Goal: Transaction & Acquisition: Purchase product/service

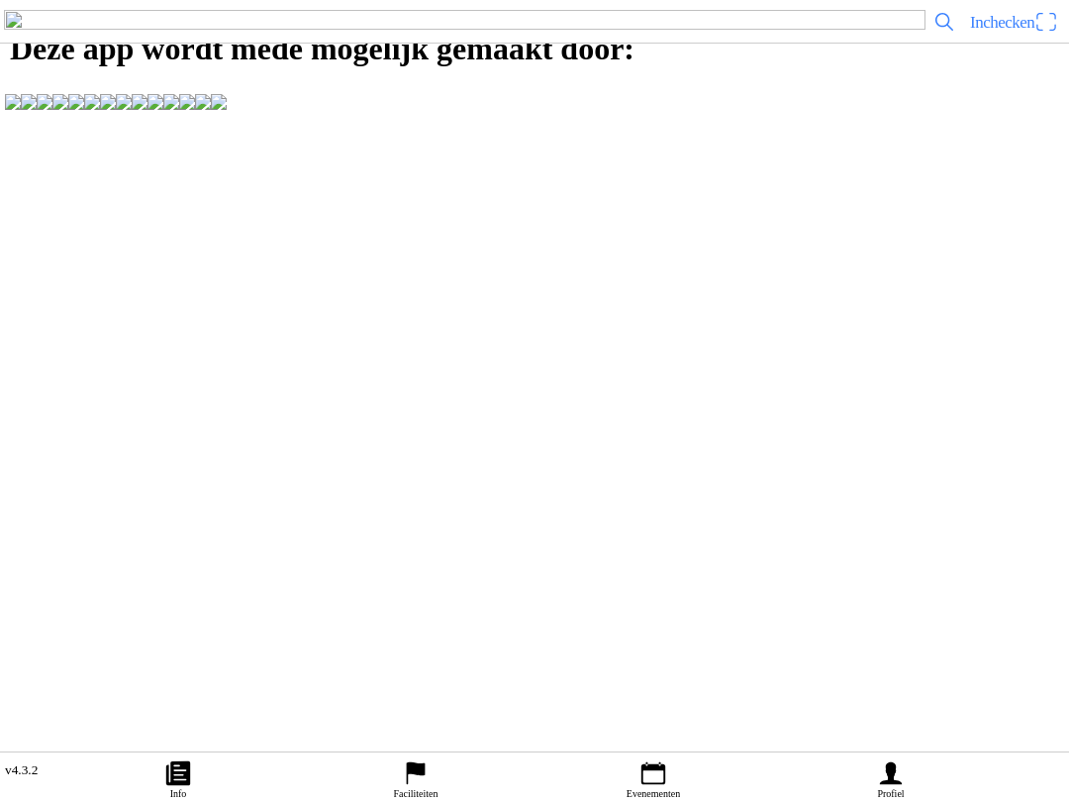
click at [663, 763] on icon "calendar" at bounding box center [653, 773] width 24 height 23
click at [660, 796] on ion-label "Evenementen" at bounding box center [652, 793] width 53 height 11
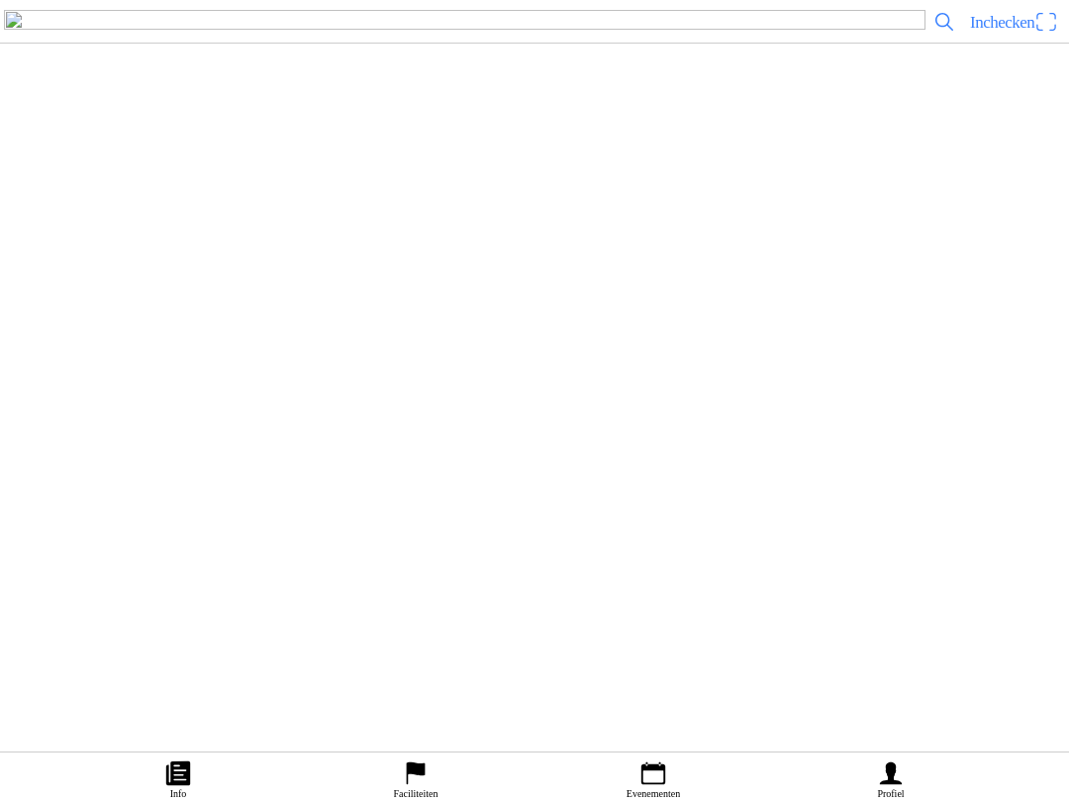
scroll to position [423, 0]
click at [349, 302] on div "[DATE] 13:00 Training Halmac [GEOGRAPHIC_DATA]" at bounding box center [574, 262] width 974 height 80
click at [94, 427] on span "Ticket kopen" at bounding box center [54, 413] width 80 height 27
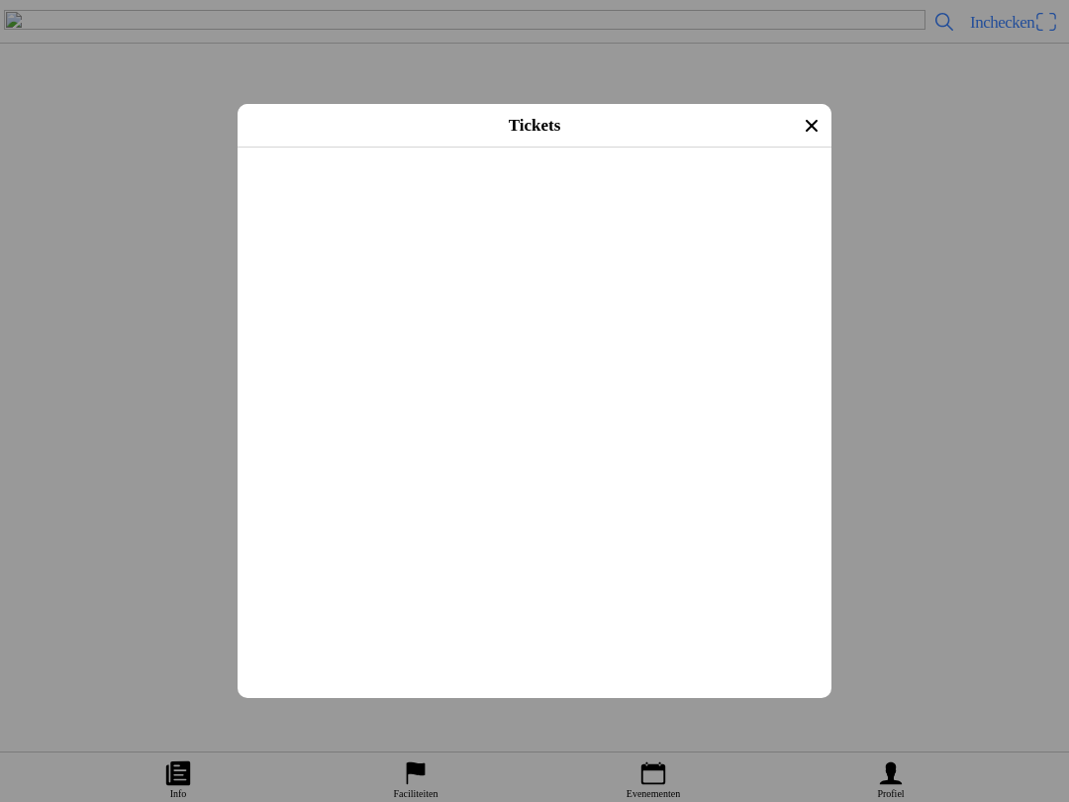
scroll to position [320, 0]
click at [426, 465] on button "button" at bounding box center [542, 439] width 578 height 51
click at [366, 147] on main "Registratieformulier Voornaam [PERSON_NAME] [PERSON_NAME] E-mail [PERSON_NAME][…" at bounding box center [535, 147] width 594 height 0
click at [360, 544] on img at bounding box center [519, 491] width 562 height 106
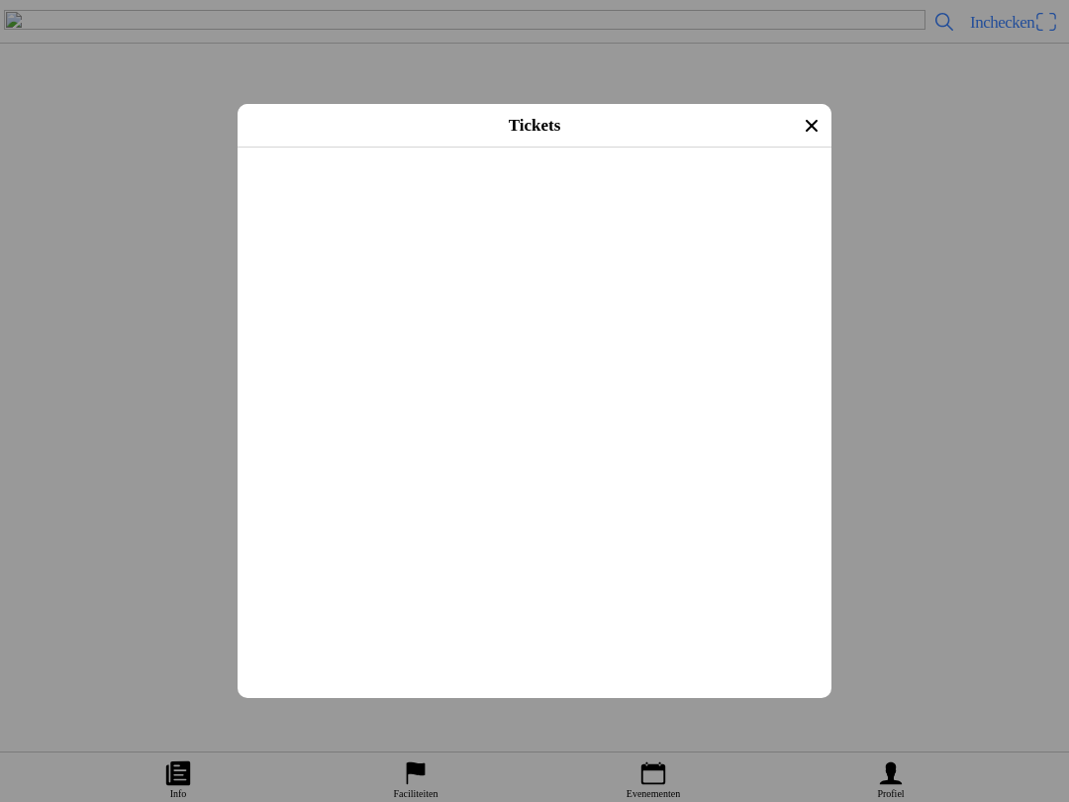
click at [417, 599] on span "Afrekenen" at bounding box center [534, 576] width 558 height 45
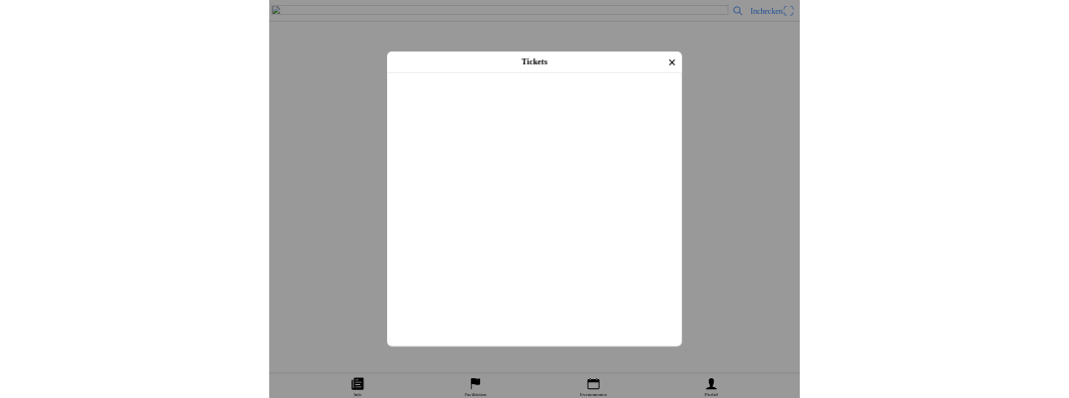
scroll to position [356, 0]
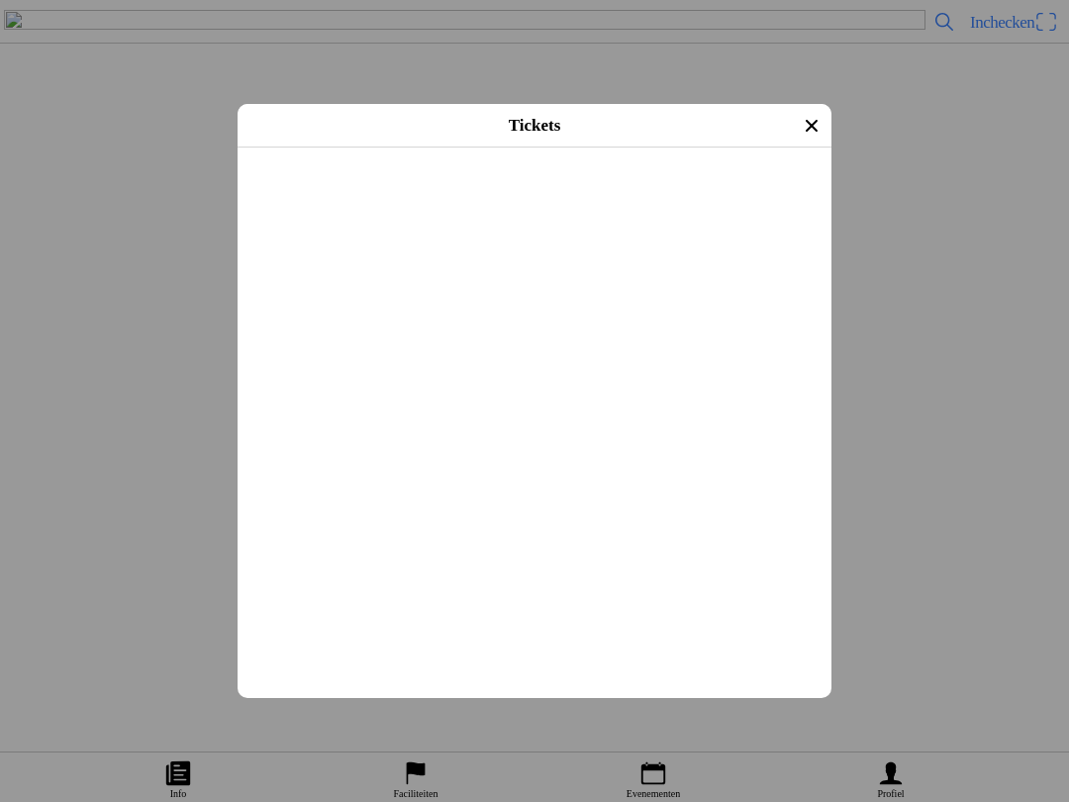
click at [303, 306] on input "text" at bounding box center [538, 288] width 570 height 36
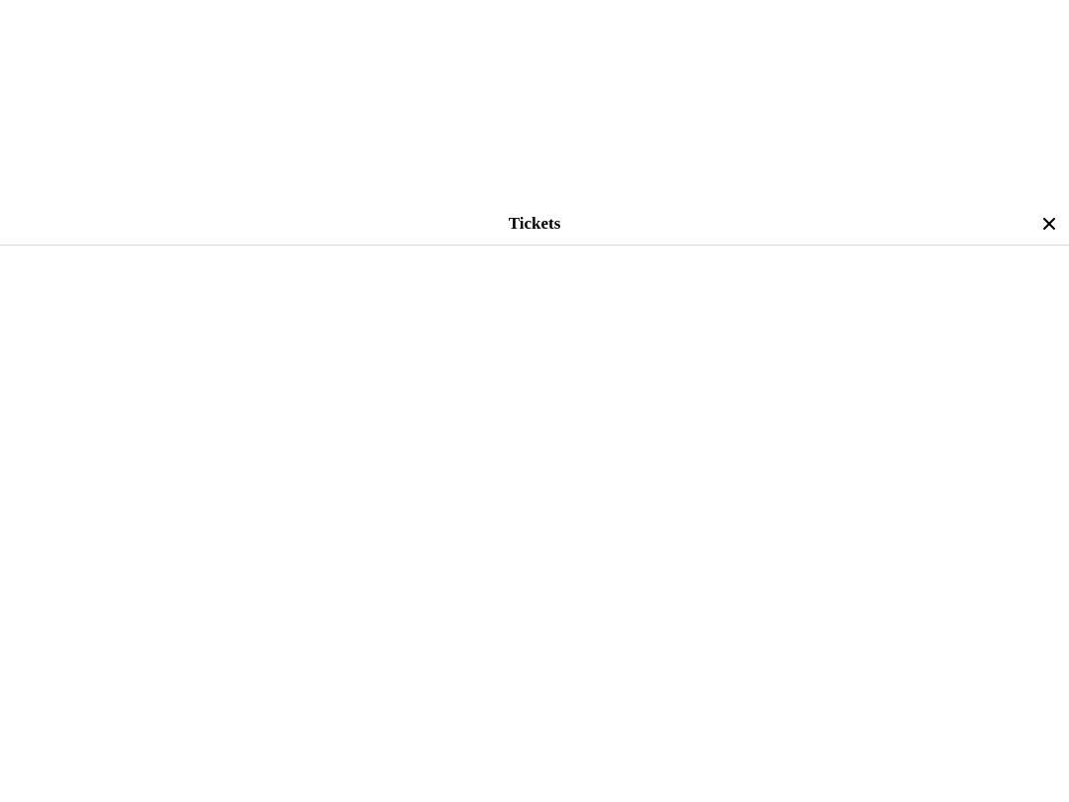
scroll to position [334, 0]
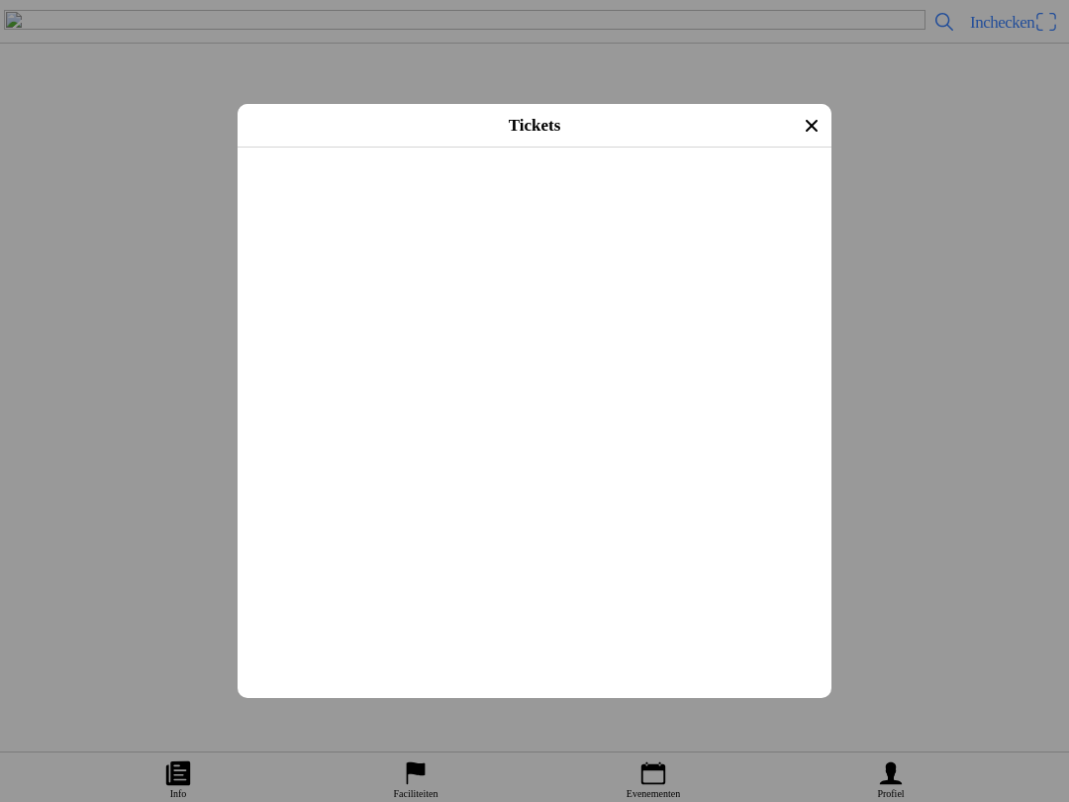
type input "solo"
click at [387, 581] on span "Afrekenen" at bounding box center [534, 558] width 558 height 45
